Goal: Task Accomplishment & Management: Manage account settings

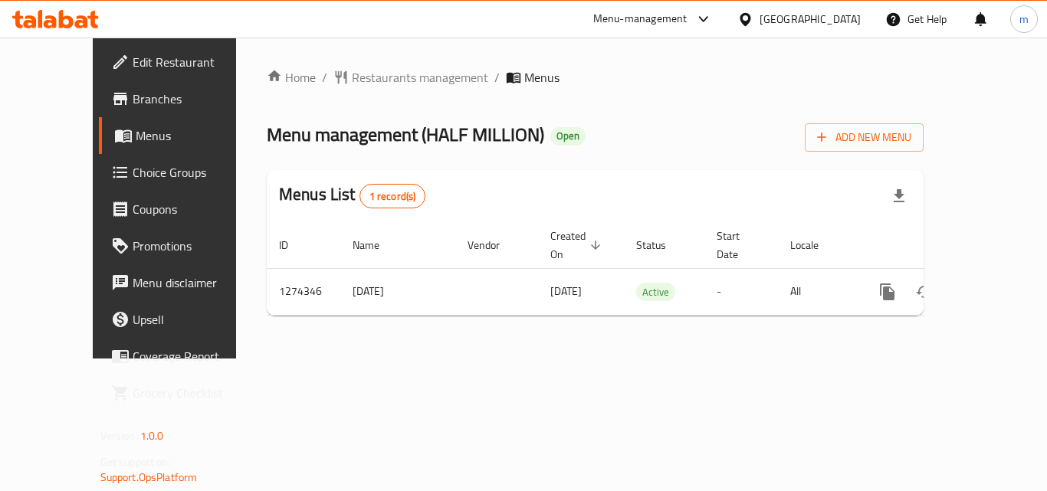
click at [754, 12] on icon at bounding box center [745, 19] width 16 height 16
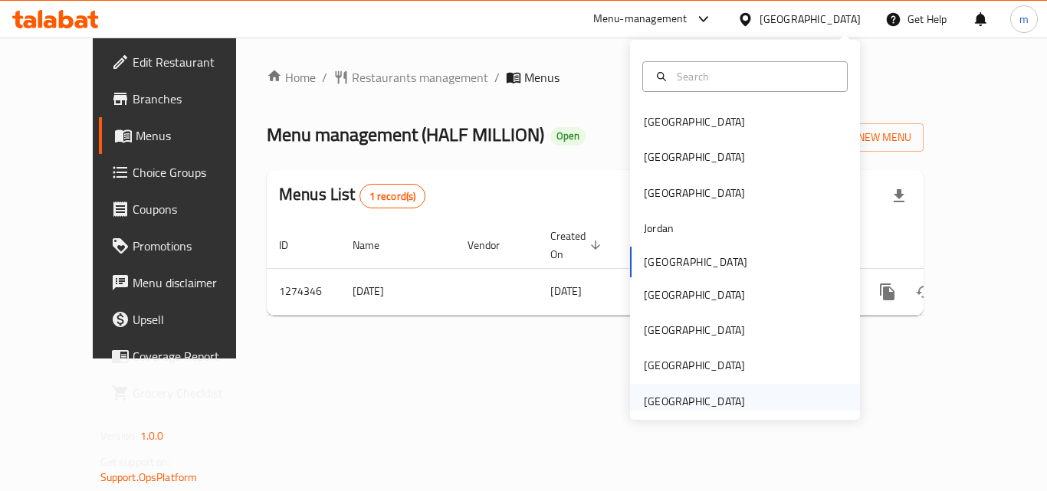
click at [663, 391] on div "[GEOGRAPHIC_DATA]" at bounding box center [695, 401] width 126 height 35
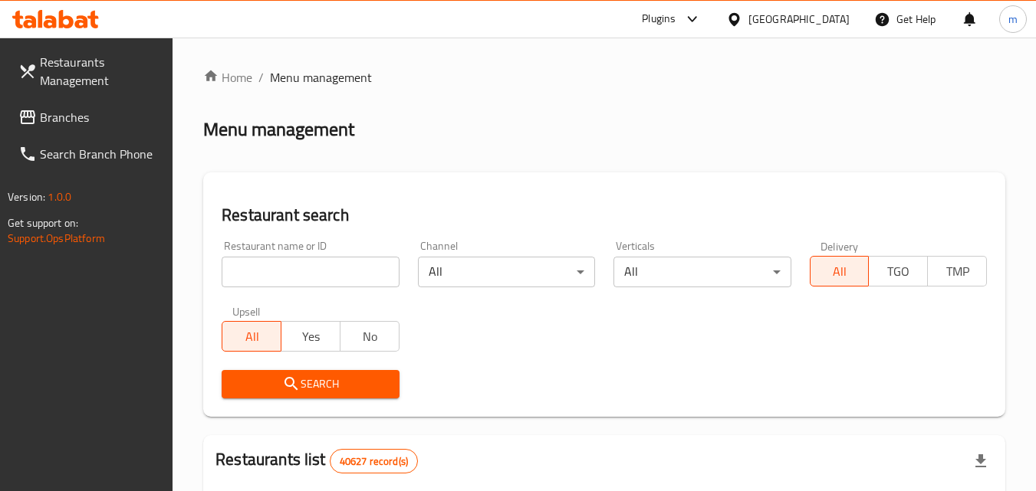
click at [97, 123] on span "Branches" at bounding box center [100, 117] width 121 height 18
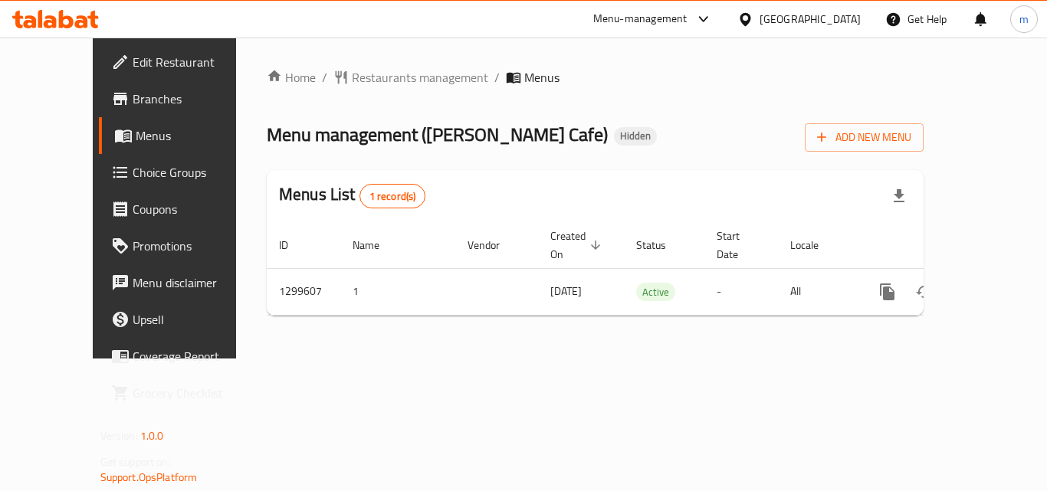
click at [850, 5] on div "[GEOGRAPHIC_DATA]" at bounding box center [799, 19] width 148 height 37
click at [854, 12] on div "[GEOGRAPHIC_DATA]" at bounding box center [810, 19] width 101 height 17
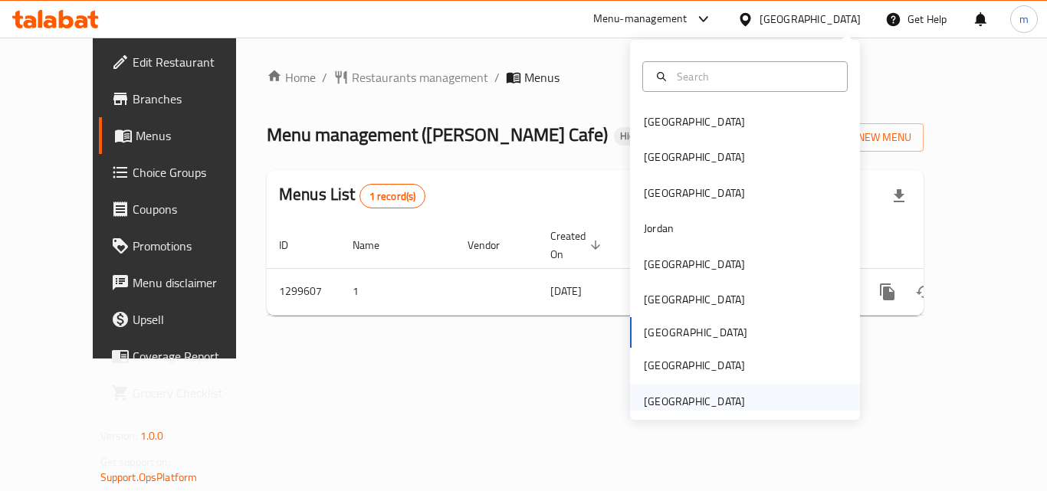
click at [715, 401] on div "[GEOGRAPHIC_DATA]" at bounding box center [694, 401] width 101 height 17
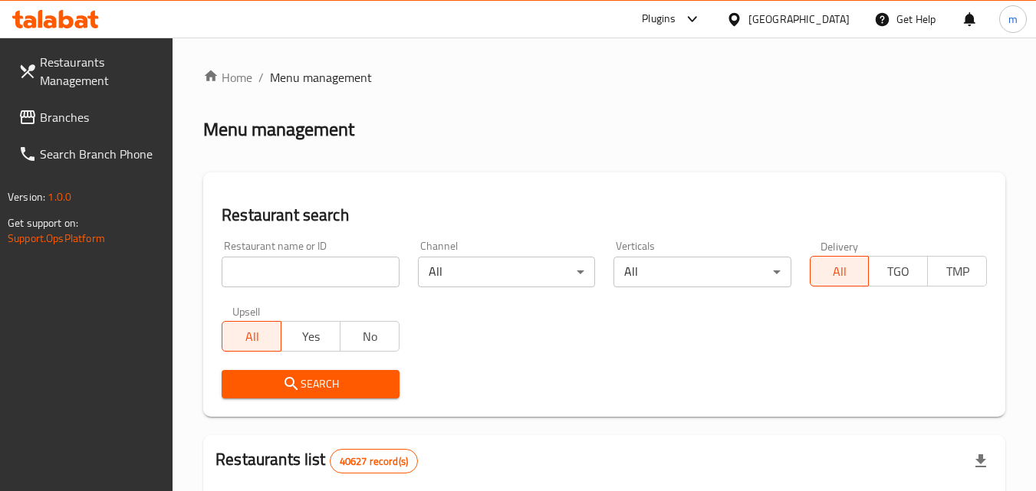
click at [91, 108] on span "Branches" at bounding box center [100, 117] width 121 height 18
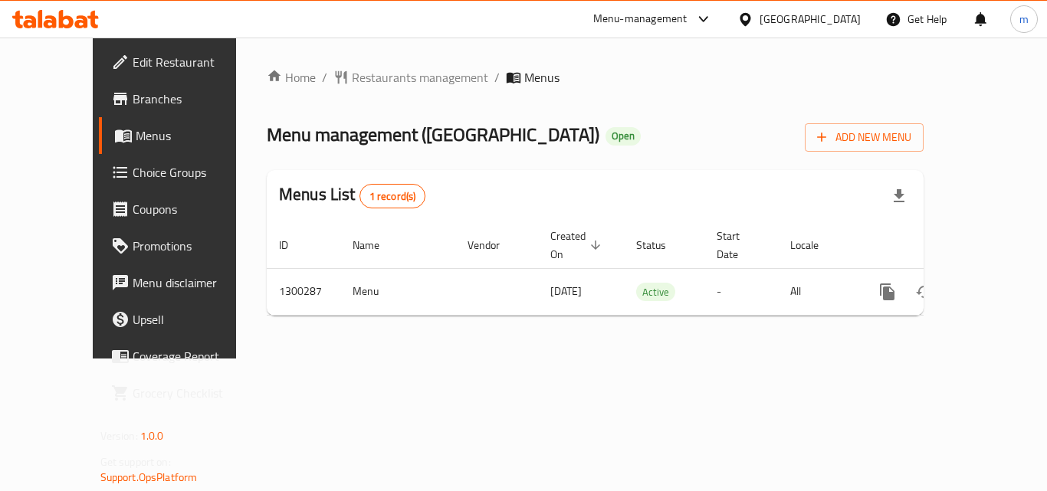
drag, startPoint x: 363, startPoint y: 130, endPoint x: 465, endPoint y: 143, distance: 102.7
click at [465, 143] on h2 "Menu management ( Iraqi House ) Open" at bounding box center [454, 135] width 374 height 25
copy span "( Iraqi House )"
